Goal: Task Accomplishment & Management: Use online tool/utility

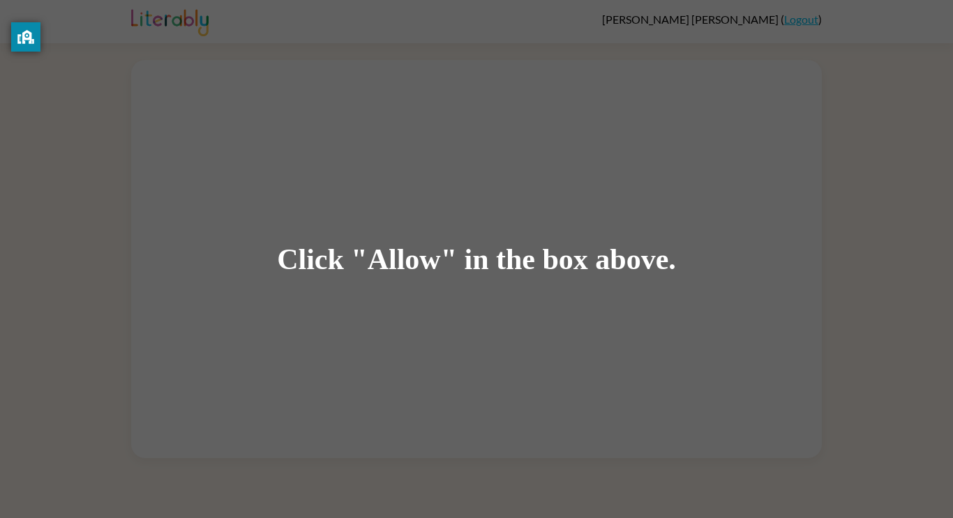
click at [421, 289] on div "Click "Allow" in the box above." at bounding box center [476, 259] width 953 height 518
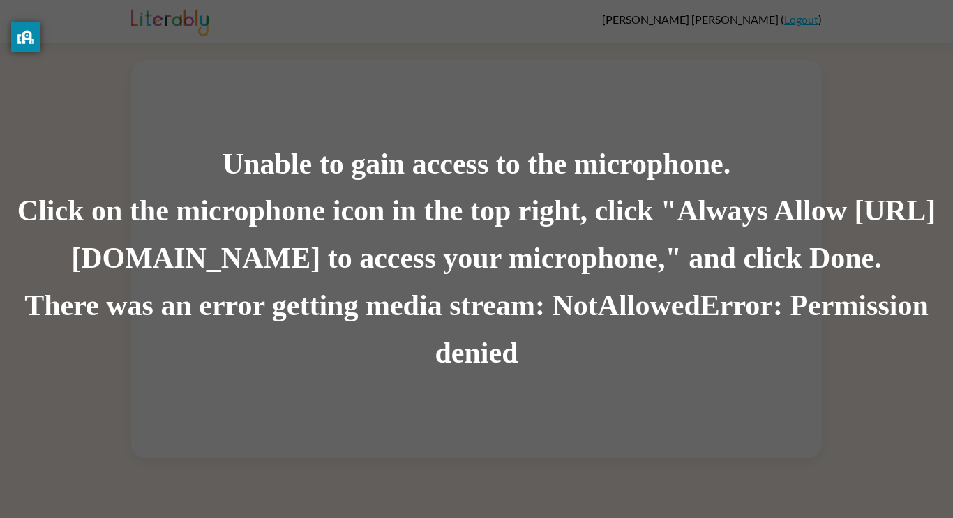
click at [301, 24] on div "Unable to gain access to the microphone. Click on the microphone icon in the to…" at bounding box center [476, 259] width 953 height 518
click at [327, 124] on div "Unable to gain access to the microphone. Click on the microphone icon in the to…" at bounding box center [476, 259] width 953 height 518
click at [319, 200] on div "Click on the microphone icon in the top right, click "Always Allow [URL][DOMAIN…" at bounding box center [476, 235] width 953 height 95
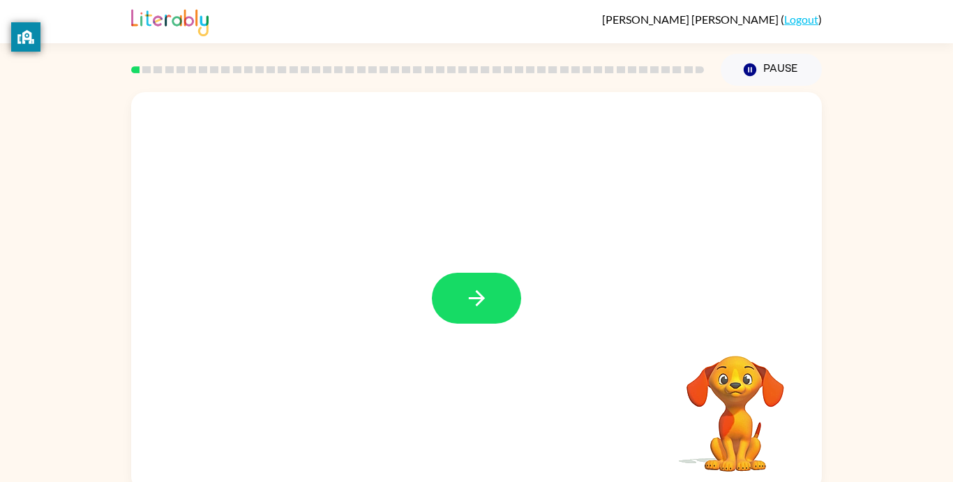
click at [476, 262] on div at bounding box center [476, 291] width 691 height 398
click at [470, 298] on icon "button" at bounding box center [476, 298] width 16 height 16
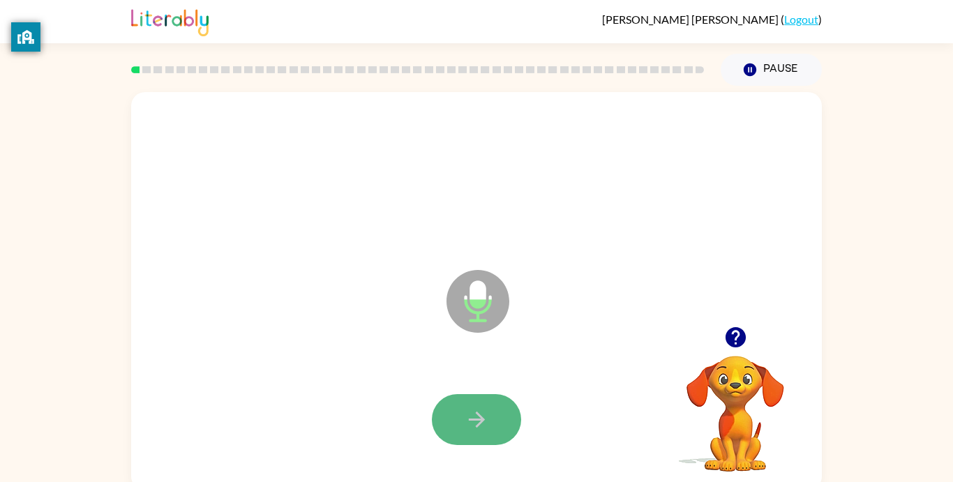
click at [492, 408] on button "button" at bounding box center [476, 419] width 89 height 51
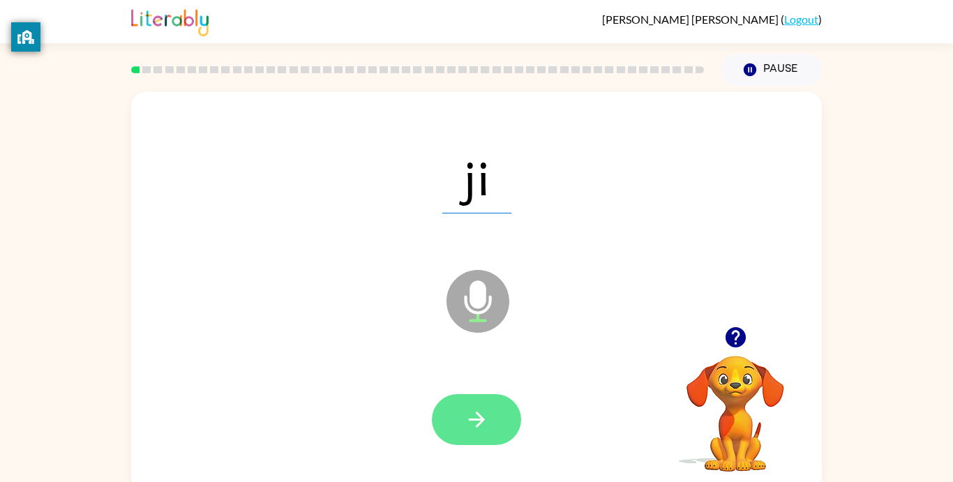
click at [465, 398] on button "button" at bounding box center [476, 419] width 89 height 51
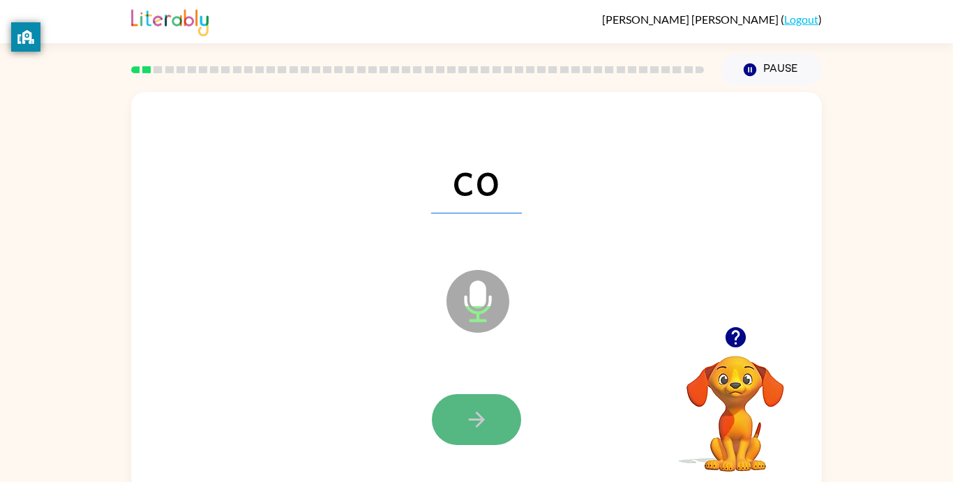
click at [492, 421] on button "button" at bounding box center [476, 419] width 89 height 51
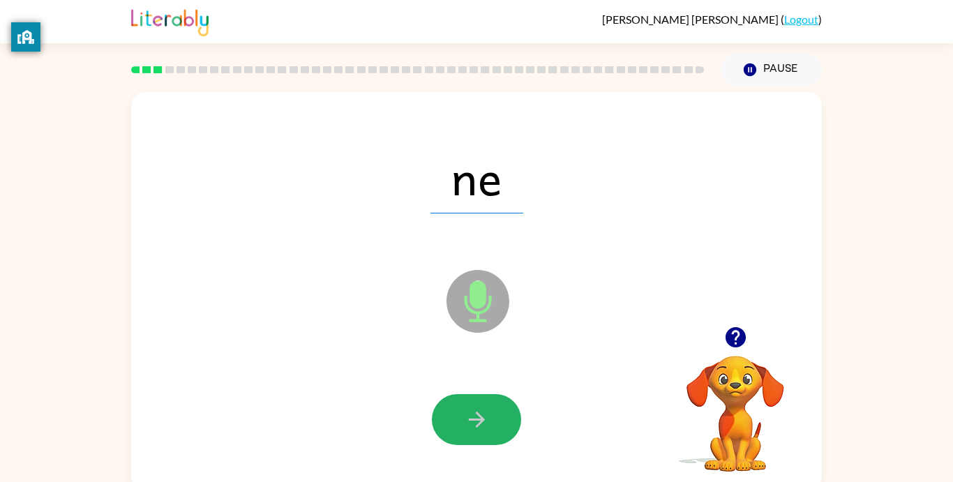
click at [492, 421] on button "button" at bounding box center [476, 419] width 89 height 51
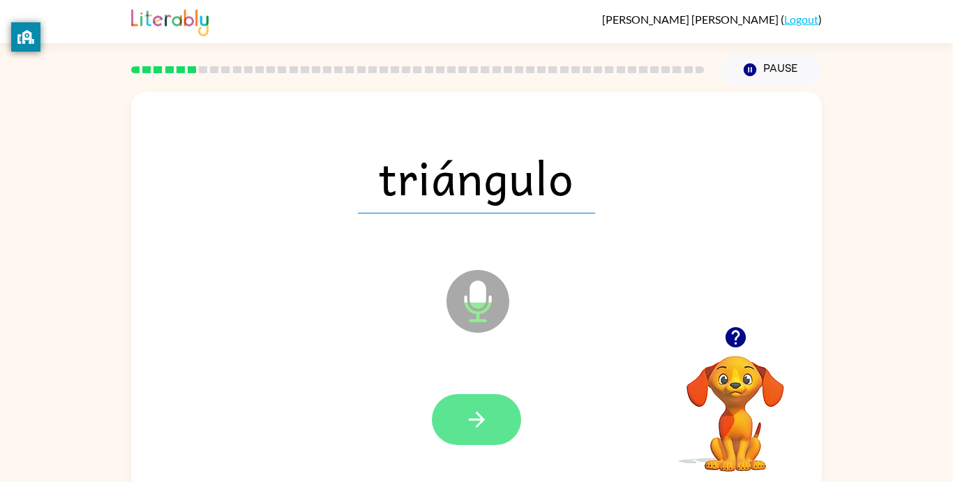
click at [481, 413] on icon "button" at bounding box center [477, 419] width 24 height 24
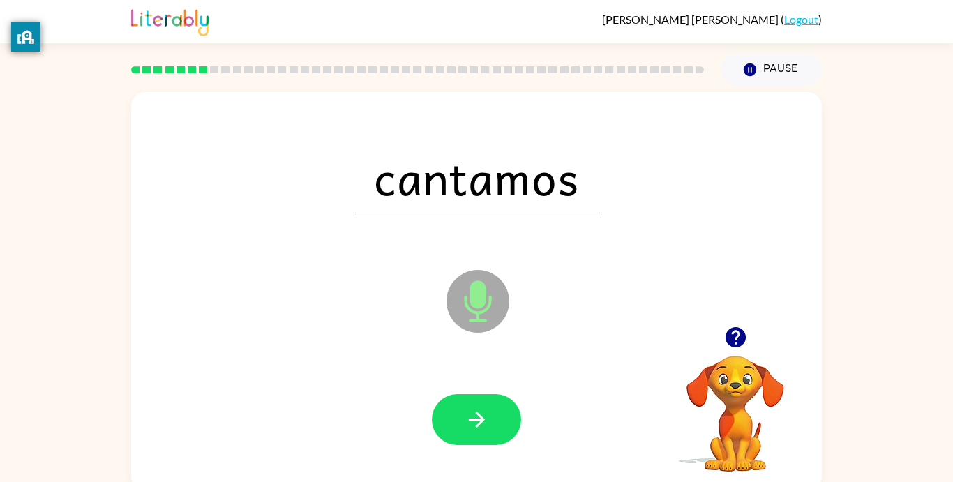
click at [481, 413] on icon "button" at bounding box center [477, 419] width 24 height 24
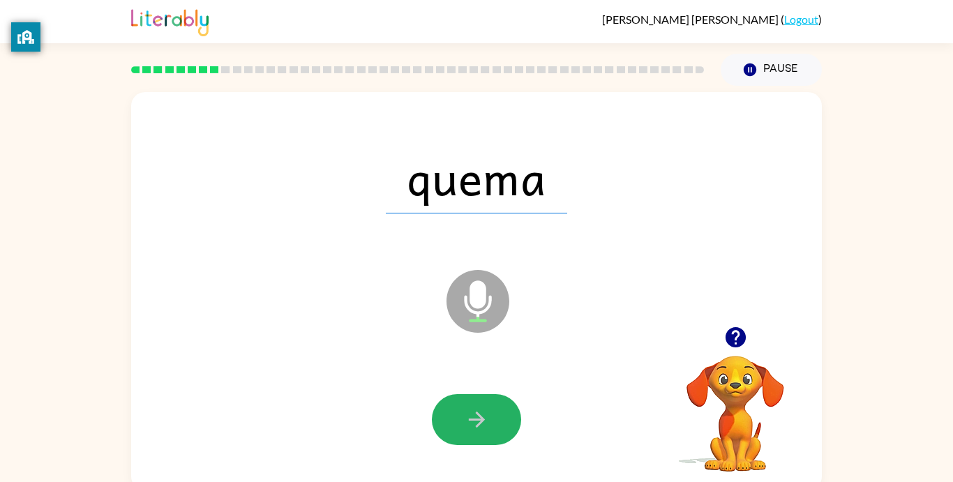
click at [481, 413] on icon "button" at bounding box center [477, 419] width 24 height 24
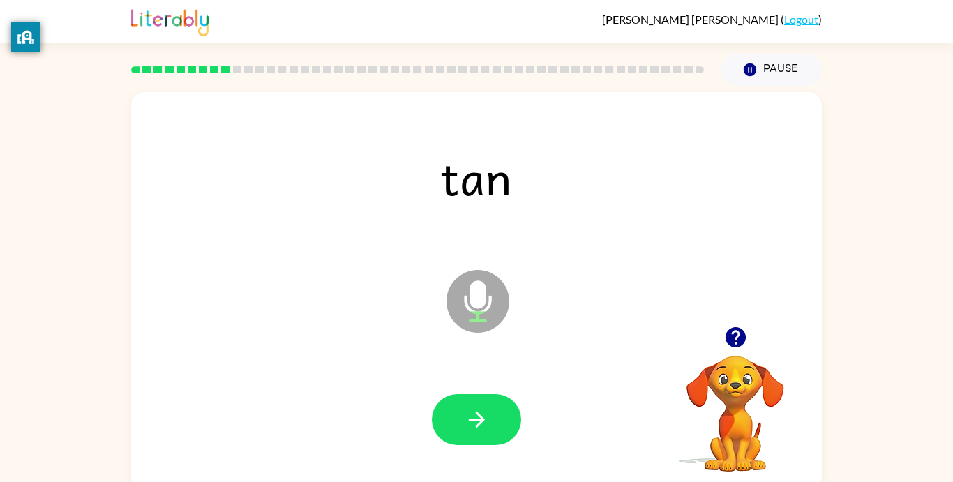
click at [481, 413] on icon "button" at bounding box center [477, 419] width 24 height 24
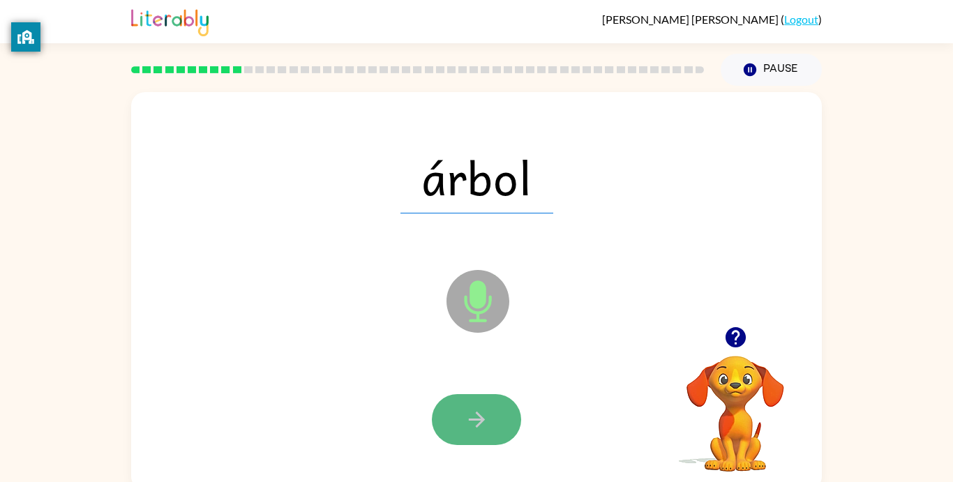
click at [483, 420] on icon "button" at bounding box center [476, 420] width 16 height 16
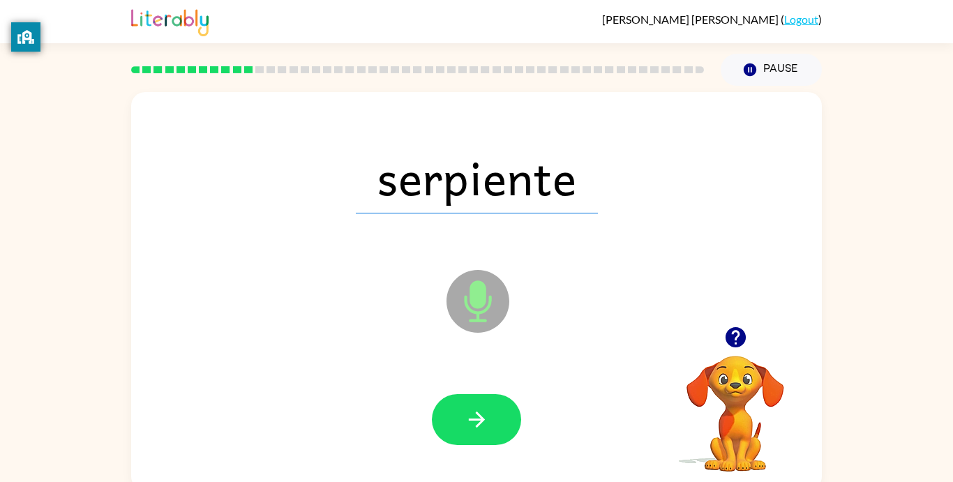
click at [734, 335] on icon "button" at bounding box center [735, 337] width 20 height 20
click at [732, 339] on icon "button" at bounding box center [735, 337] width 20 height 20
click at [727, 340] on icon "button" at bounding box center [735, 337] width 20 height 20
click at [465, 405] on button "button" at bounding box center [476, 419] width 89 height 51
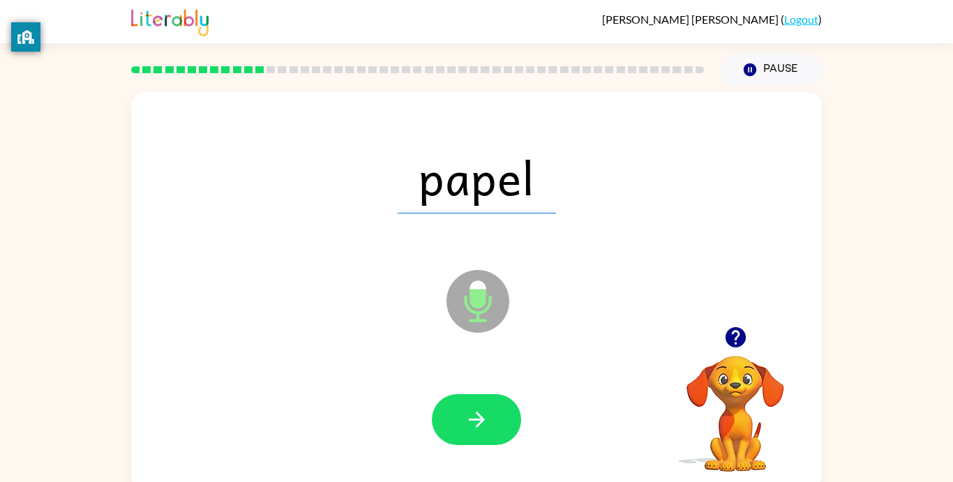
click at [465, 405] on button "button" at bounding box center [476, 419] width 89 height 51
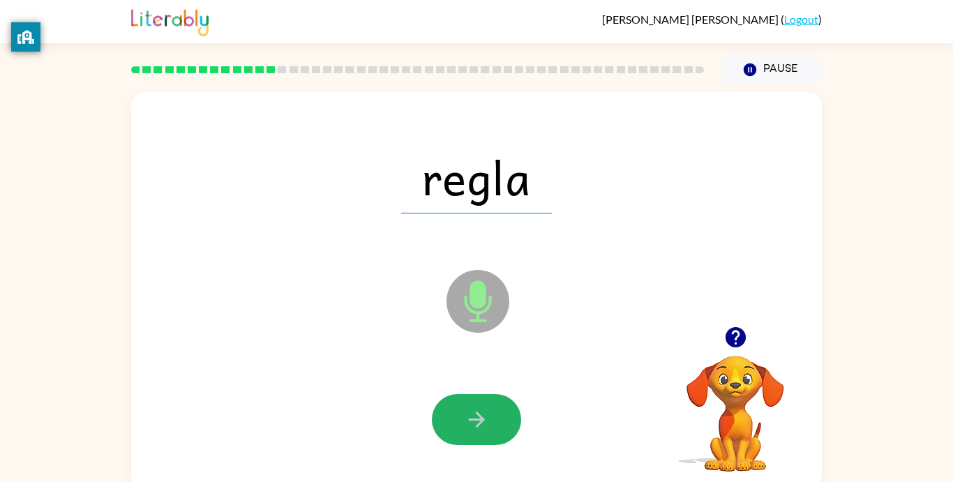
click at [465, 405] on button "button" at bounding box center [476, 419] width 89 height 51
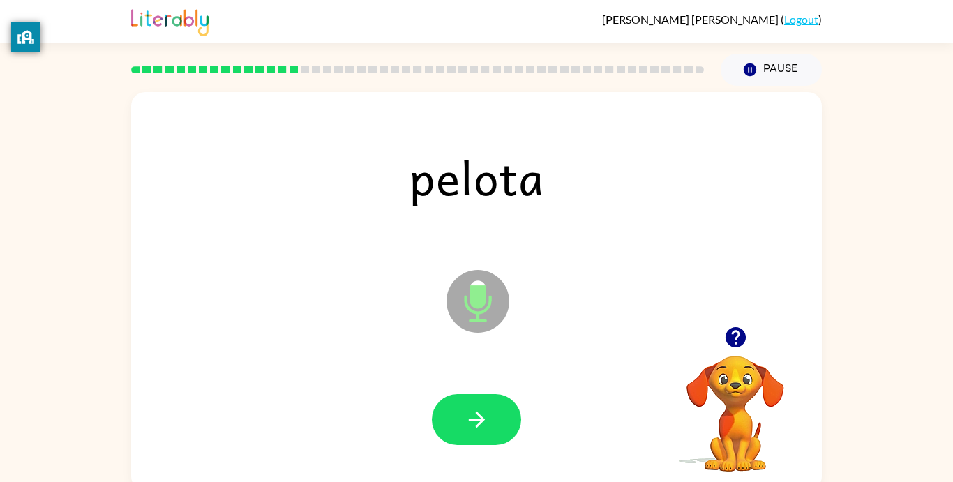
click at [465, 405] on button "button" at bounding box center [476, 419] width 89 height 51
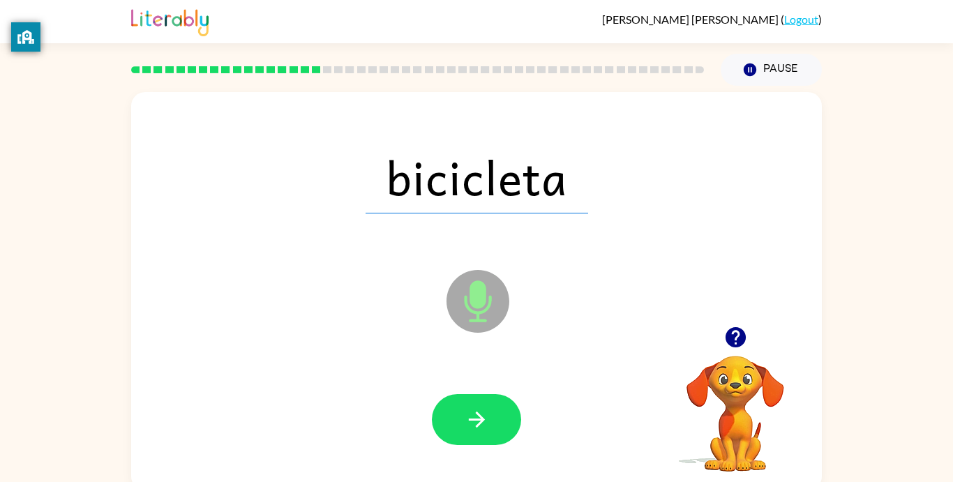
click at [465, 405] on button "button" at bounding box center [476, 419] width 89 height 51
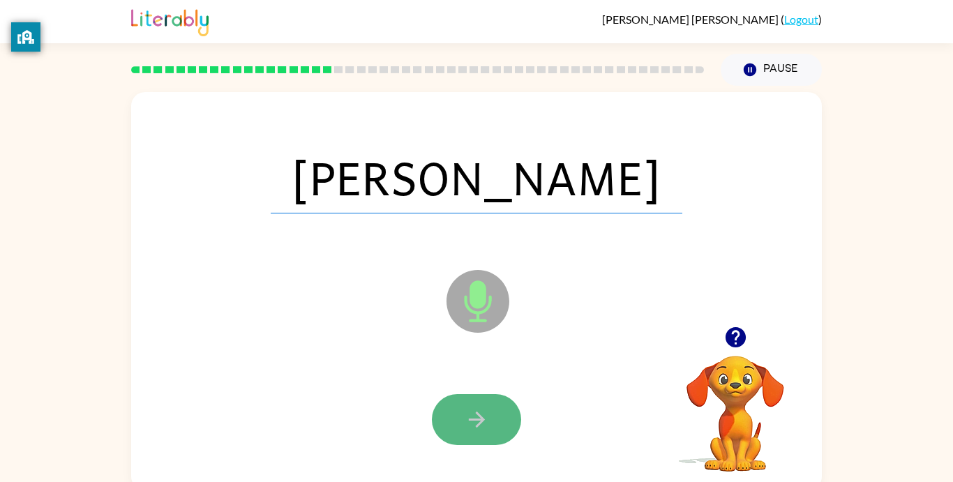
click at [486, 412] on icon "button" at bounding box center [477, 419] width 24 height 24
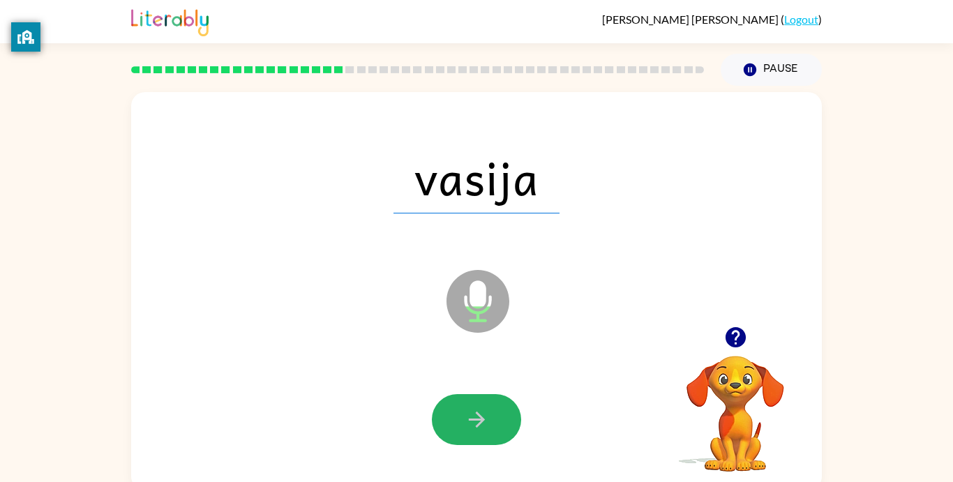
click at [486, 412] on icon "button" at bounding box center [477, 419] width 24 height 24
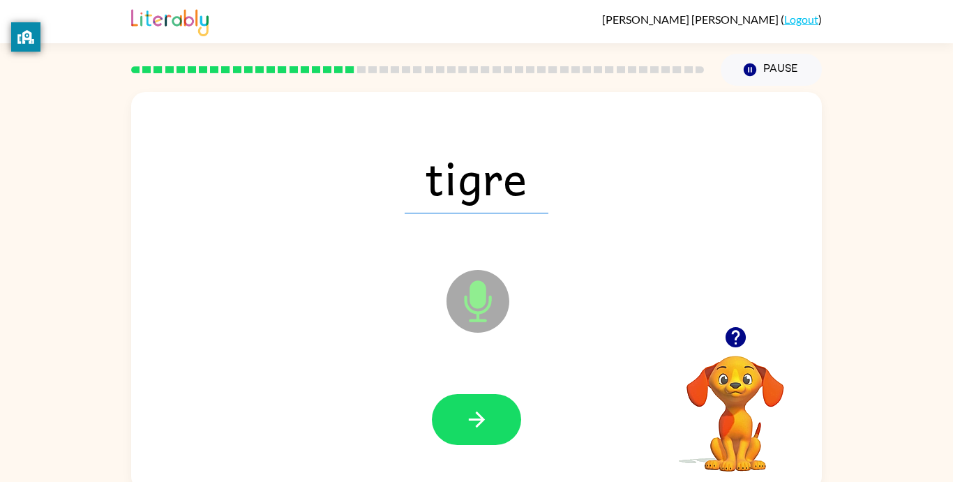
click at [486, 412] on icon "button" at bounding box center [477, 419] width 24 height 24
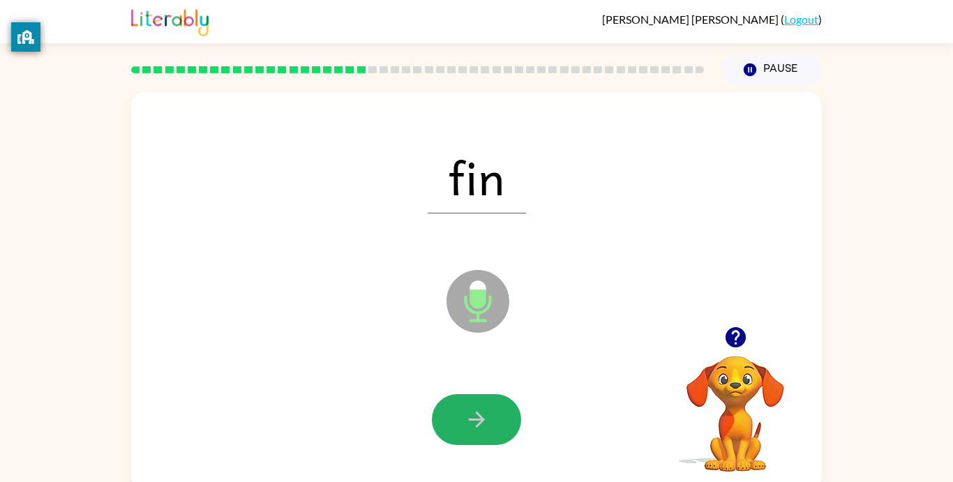
click at [486, 412] on icon "button" at bounding box center [477, 419] width 24 height 24
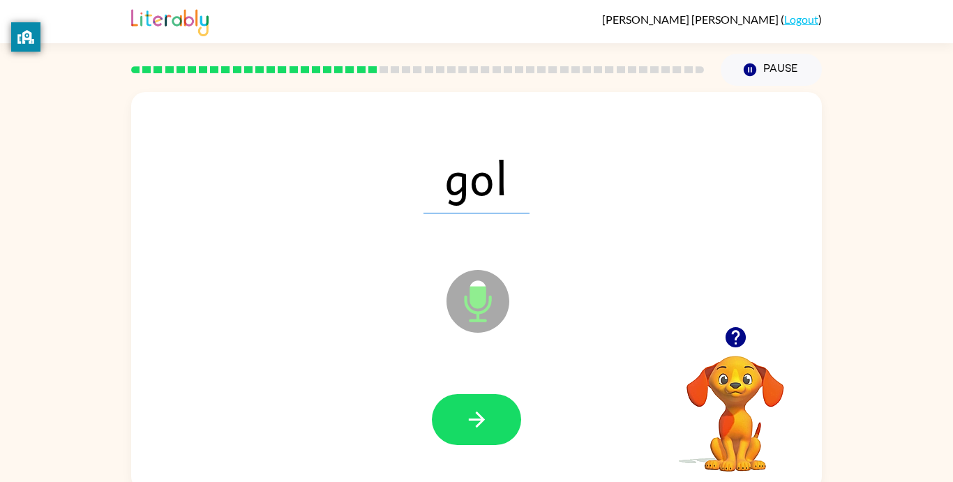
click at [486, 412] on icon "button" at bounding box center [477, 419] width 24 height 24
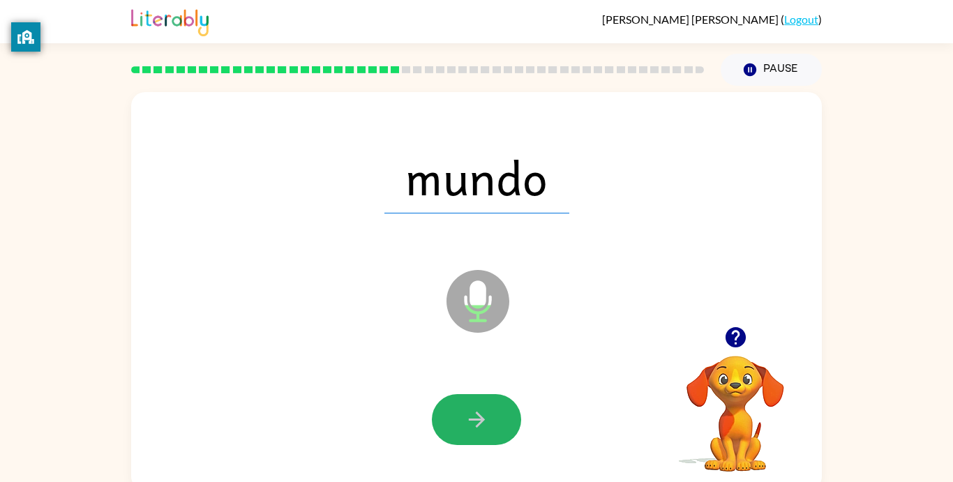
click at [486, 412] on icon "button" at bounding box center [477, 419] width 24 height 24
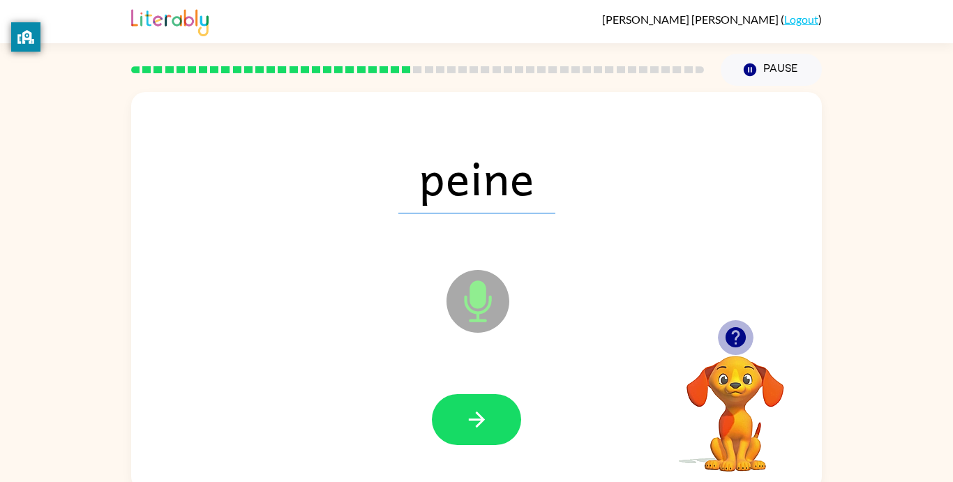
click at [737, 336] on icon "button" at bounding box center [735, 337] width 24 height 24
click at [478, 407] on icon "button" at bounding box center [477, 419] width 24 height 24
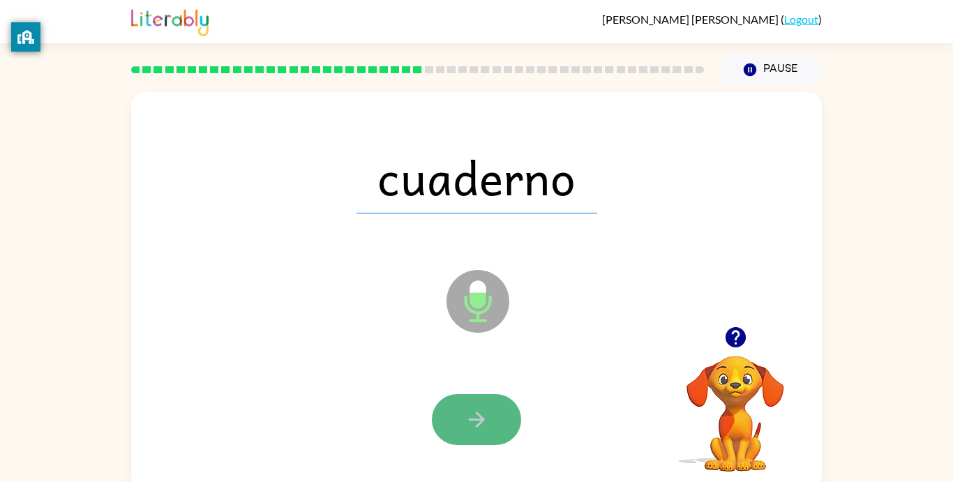
click at [477, 403] on button "button" at bounding box center [476, 419] width 89 height 51
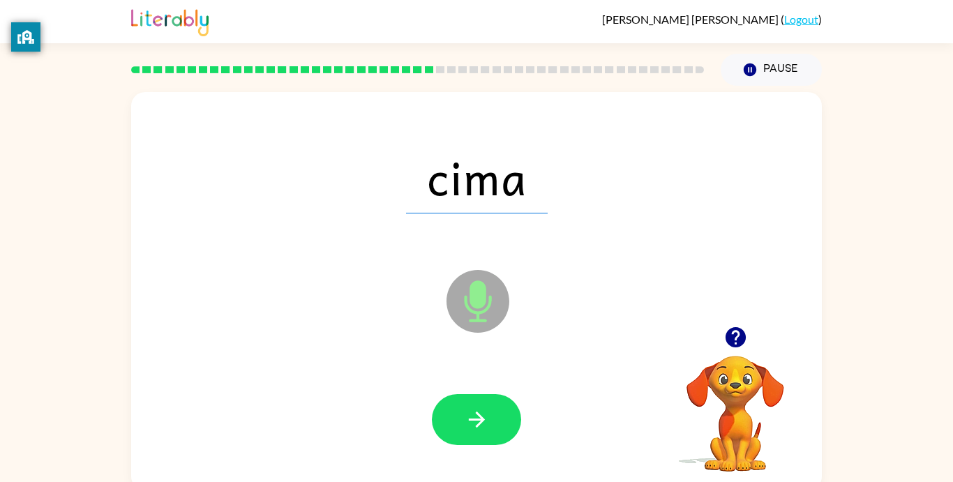
click at [477, 403] on button "button" at bounding box center [476, 419] width 89 height 51
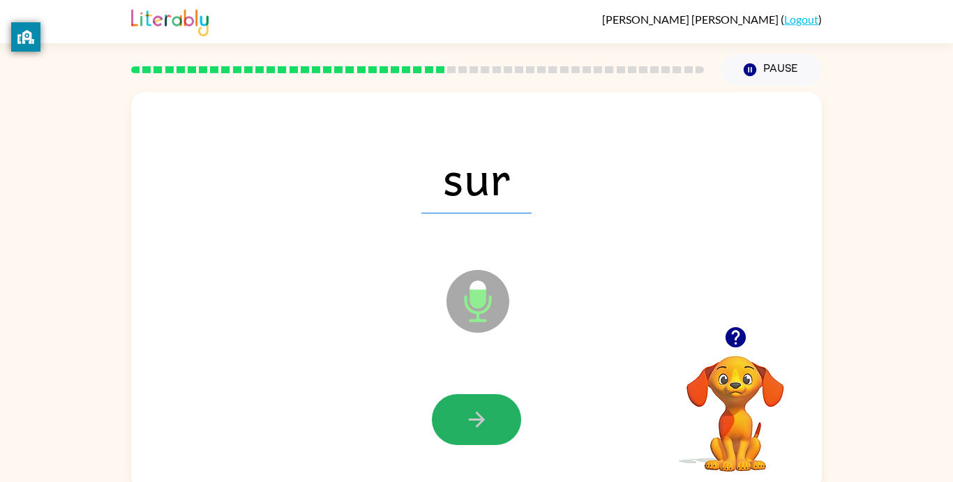
click at [477, 403] on button "button" at bounding box center [476, 419] width 89 height 51
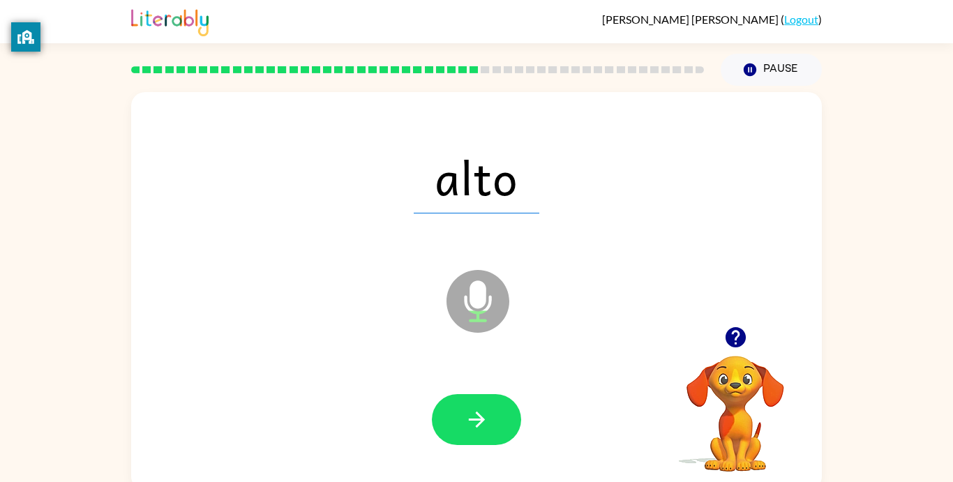
click at [477, 403] on button "button" at bounding box center [476, 419] width 89 height 51
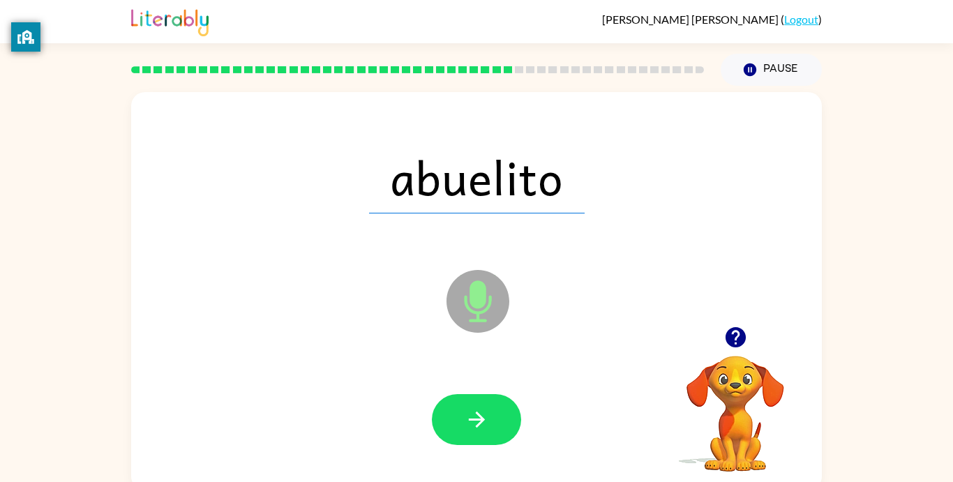
click at [477, 403] on button "button" at bounding box center [476, 419] width 89 height 51
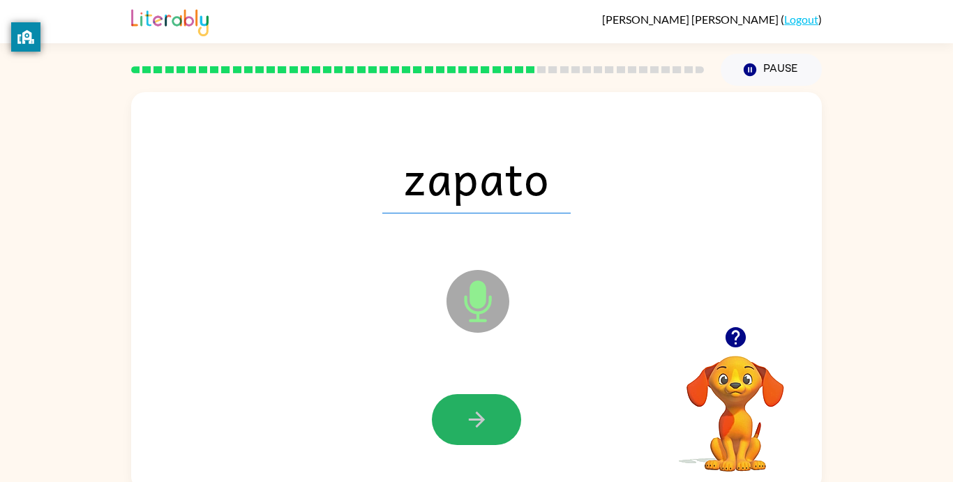
click at [477, 403] on button "button" at bounding box center [476, 419] width 89 height 51
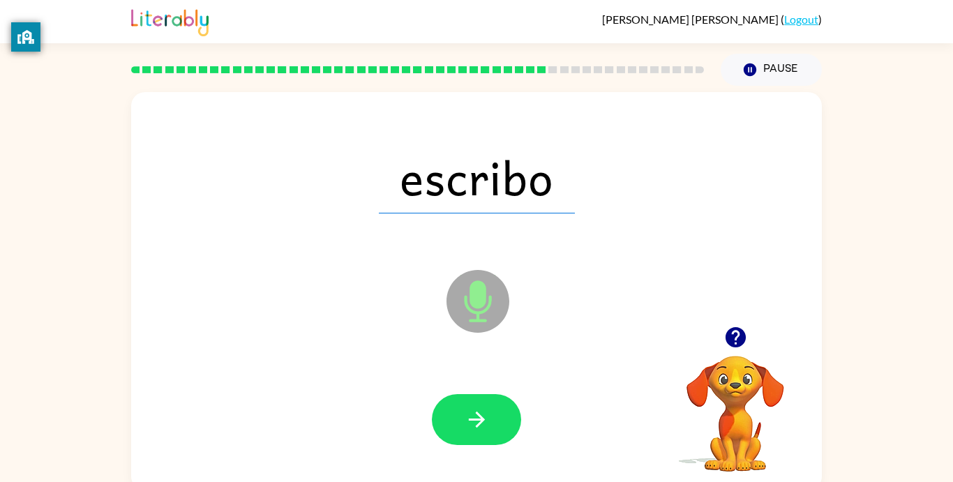
click at [477, 403] on button "button" at bounding box center [476, 419] width 89 height 51
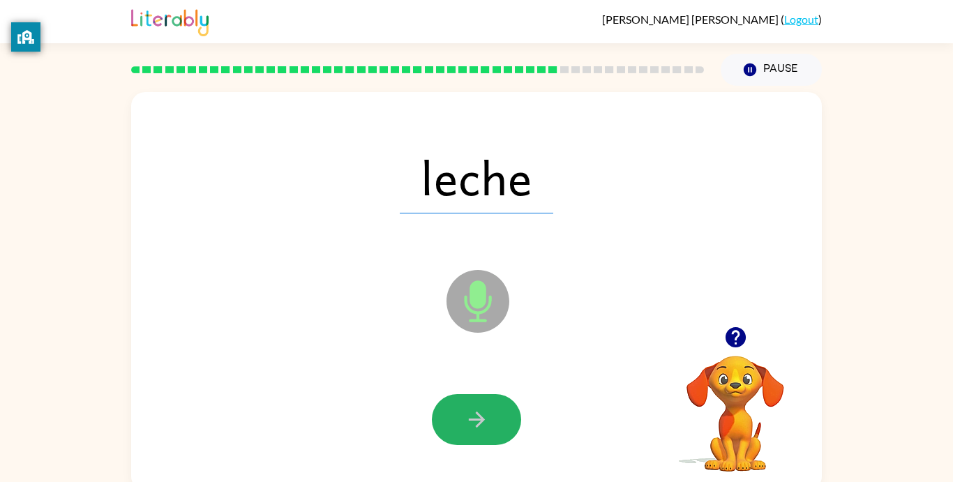
click at [477, 403] on button "button" at bounding box center [476, 419] width 89 height 51
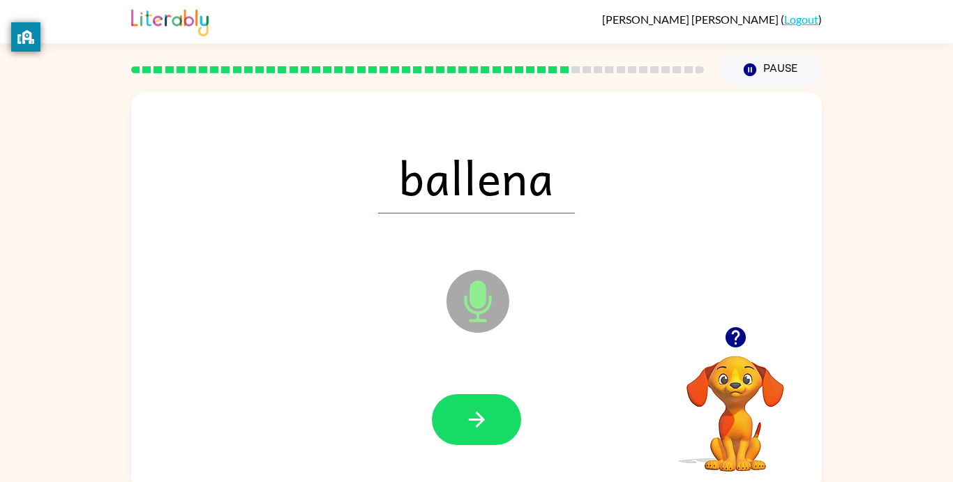
click at [477, 403] on button "button" at bounding box center [476, 419] width 89 height 51
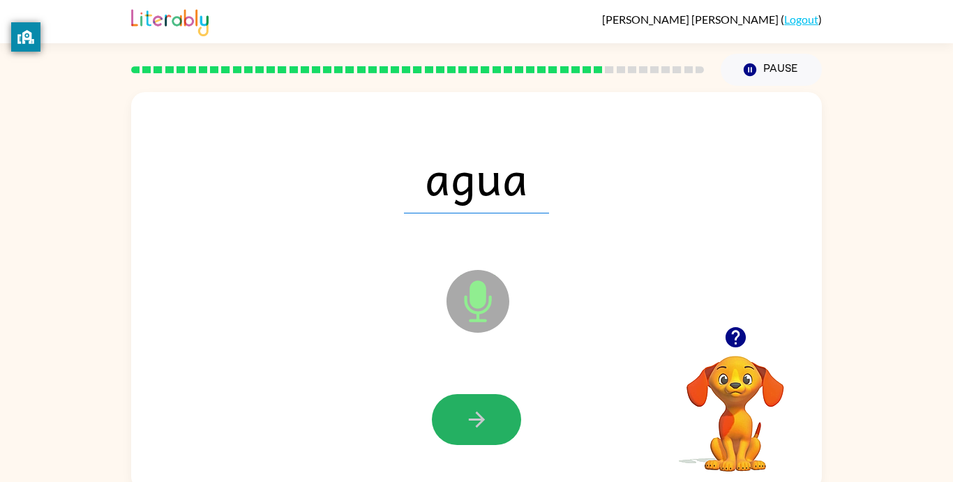
click at [477, 403] on button "button" at bounding box center [476, 419] width 89 height 51
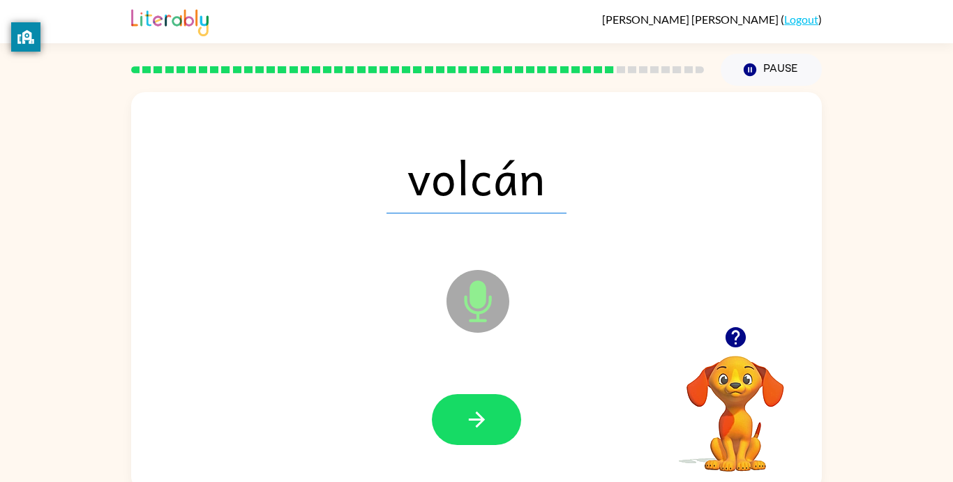
click at [477, 403] on button "button" at bounding box center [476, 419] width 89 height 51
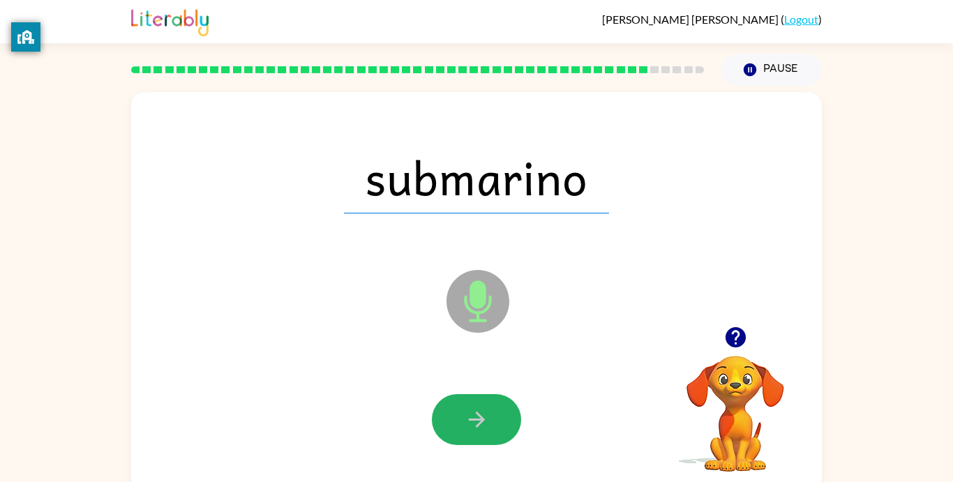
click at [477, 403] on button "button" at bounding box center [476, 419] width 89 height 51
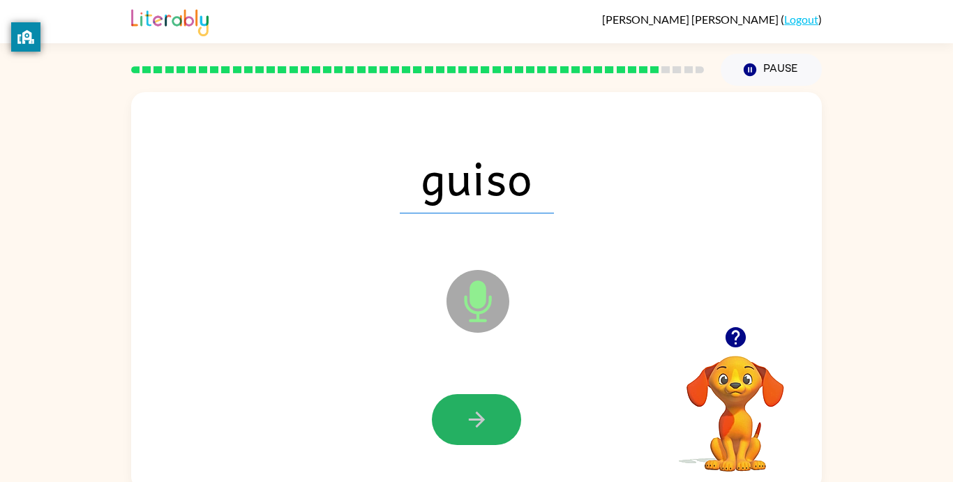
click at [477, 403] on button "button" at bounding box center [476, 419] width 89 height 51
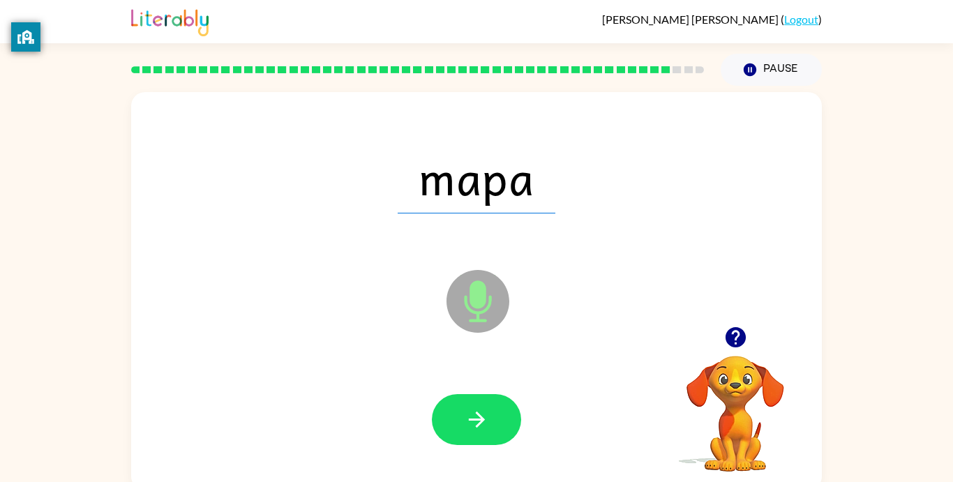
click at [477, 403] on button "button" at bounding box center [476, 419] width 89 height 51
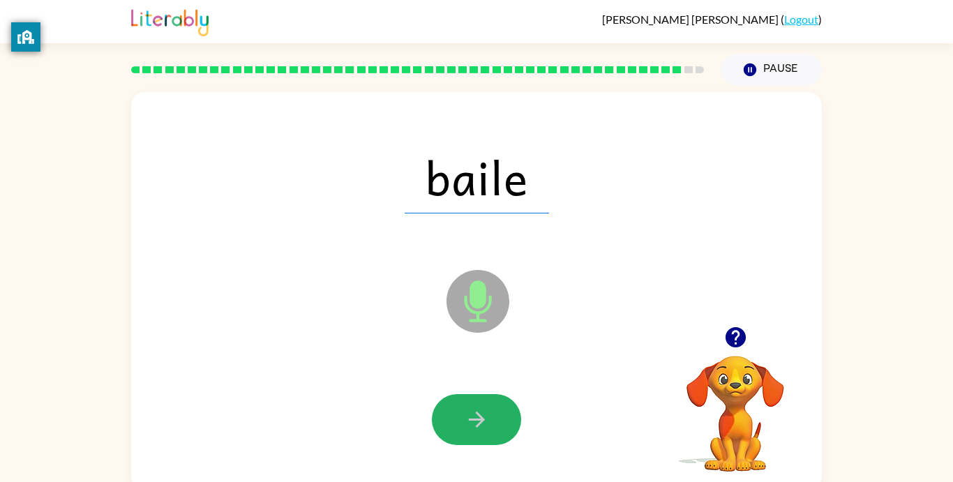
click at [477, 403] on button "button" at bounding box center [476, 419] width 89 height 51
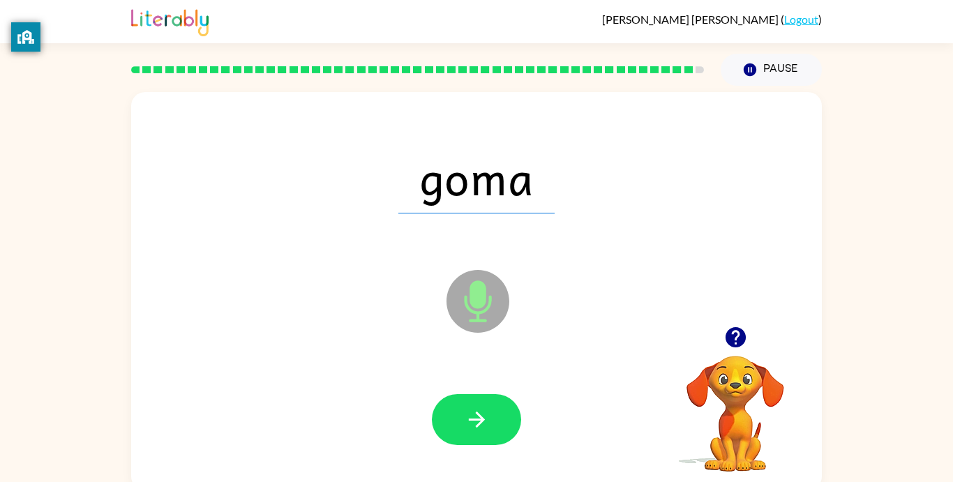
click at [477, 403] on button "button" at bounding box center [476, 419] width 89 height 51
